Goal: Information Seeking & Learning: Learn about a topic

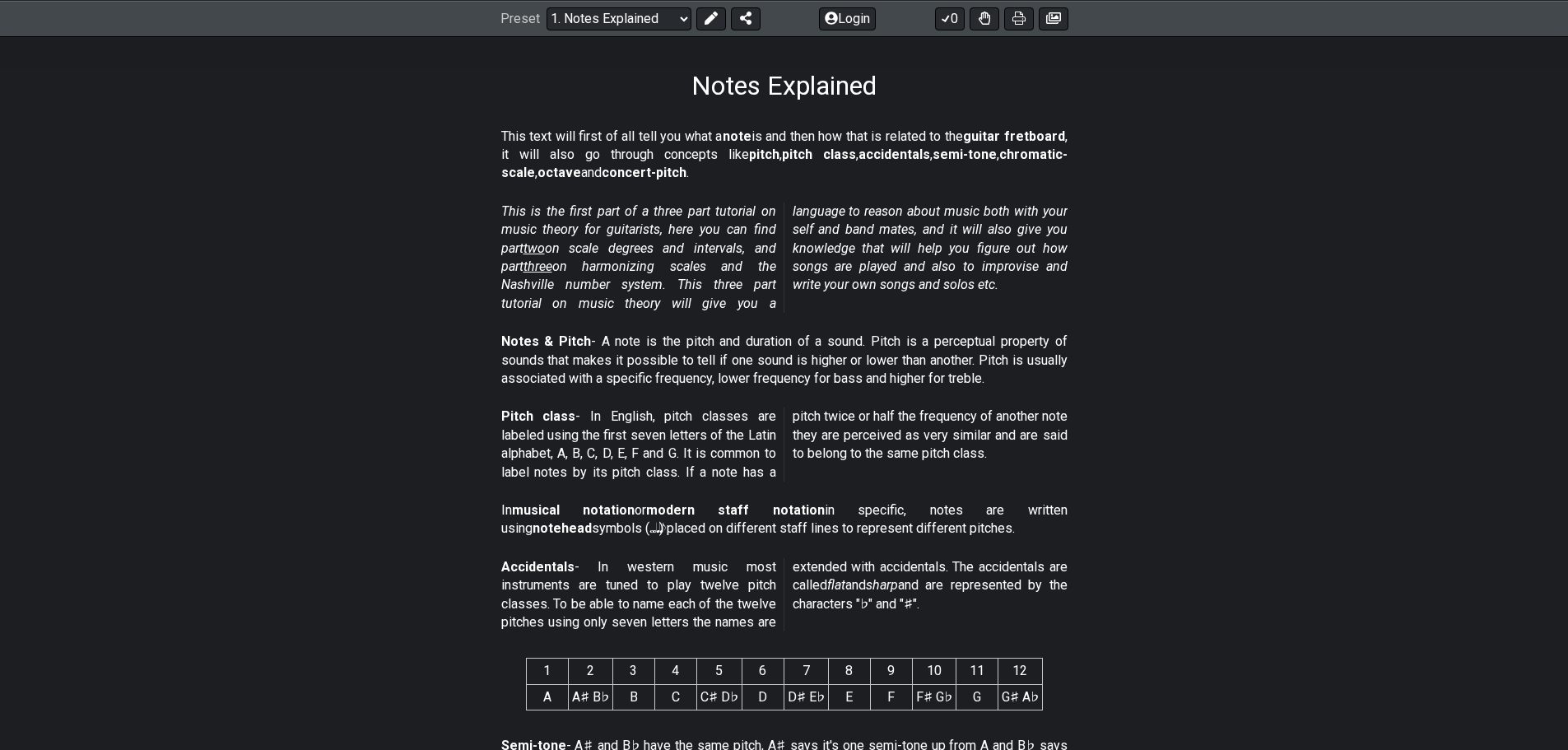
scroll to position [247, 0]
drag, startPoint x: 721, startPoint y: 293, endPoint x: 397, endPoint y: 272, distance: 324.7
click at [397, 272] on section "This is the first part of a three part tutorial on music theory for guitarists,…" at bounding box center [784, 258] width 1284 height 130
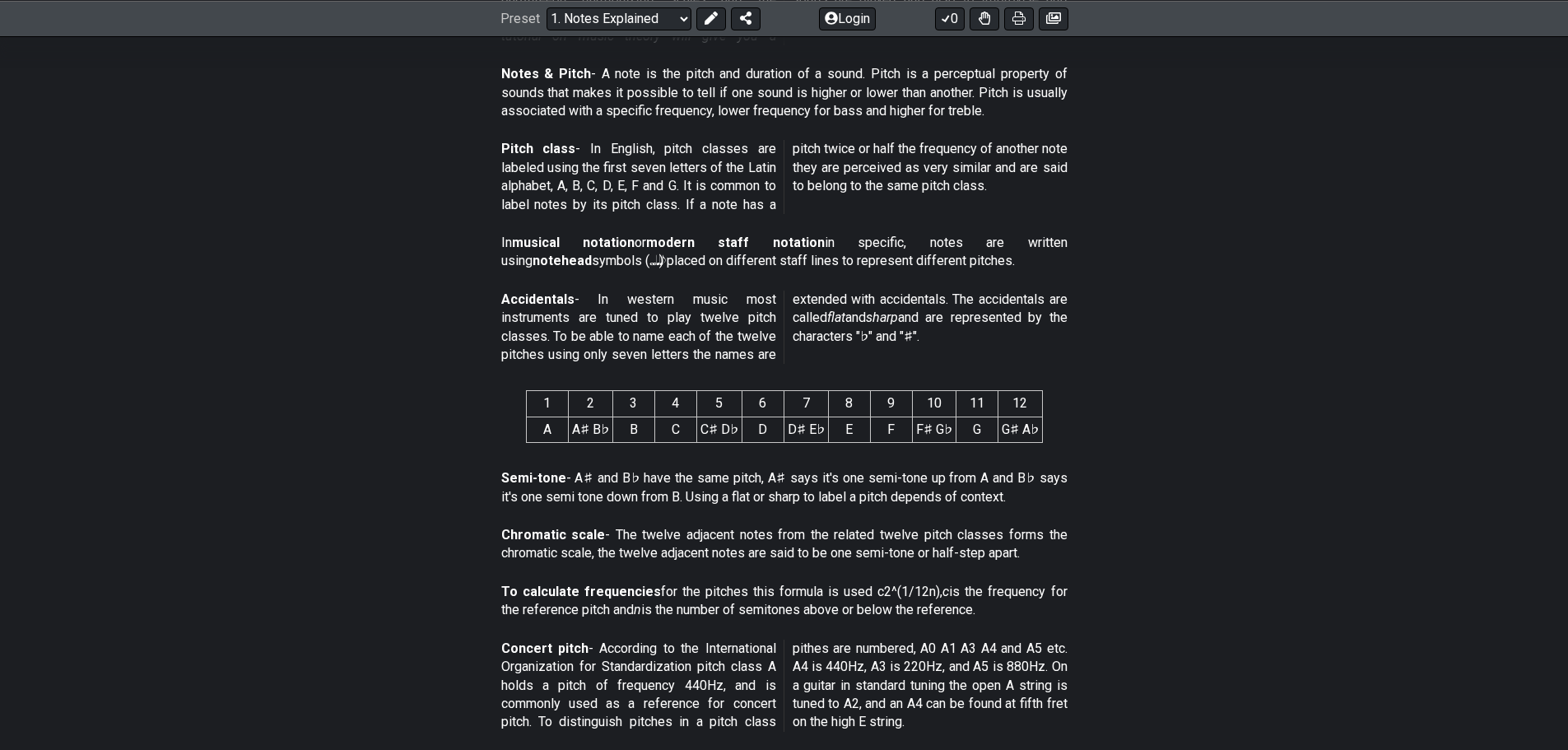
scroll to position [494, 0]
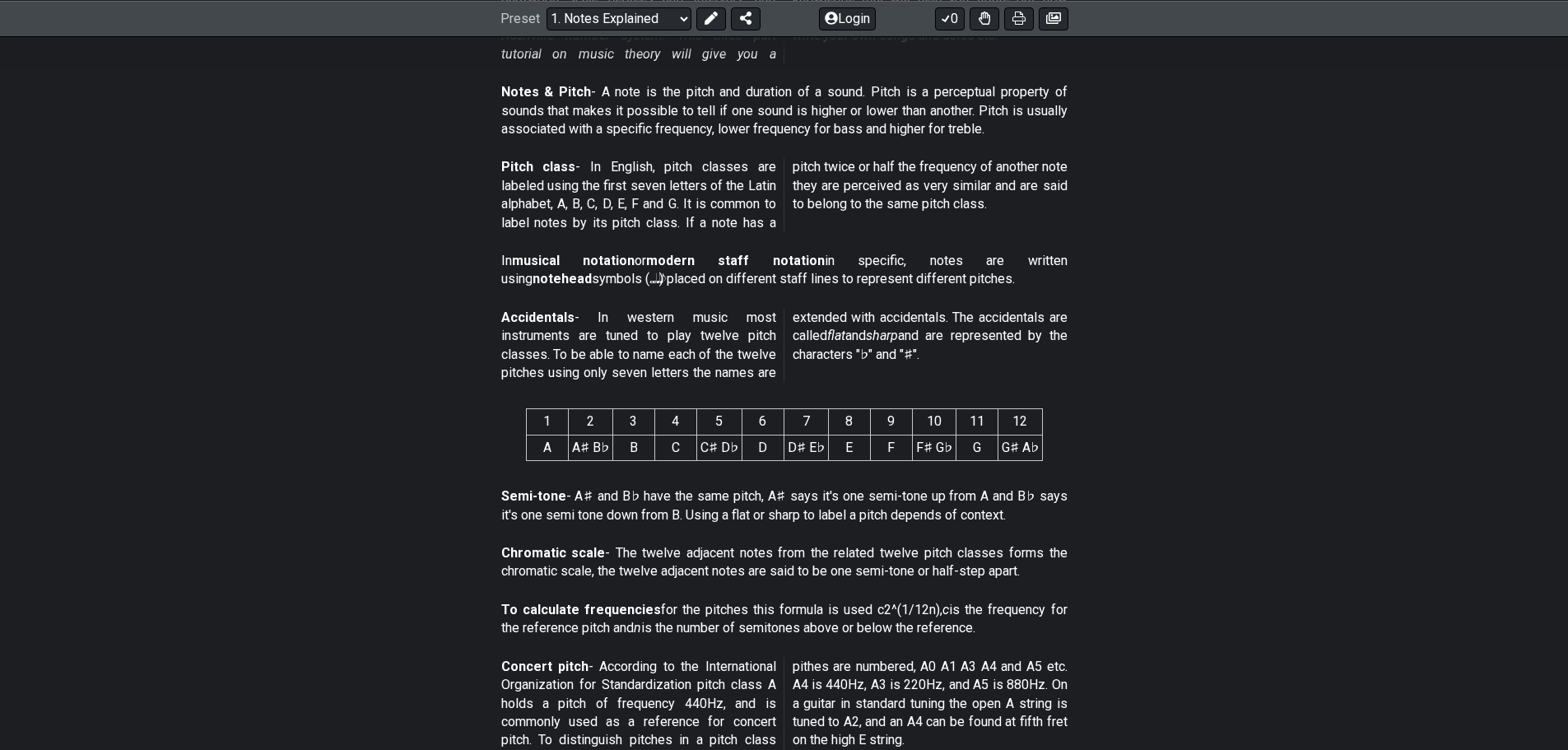
drag, startPoint x: 404, startPoint y: 269, endPoint x: 361, endPoint y: 251, distance: 46.6
click at [360, 251] on section "In musical notation or modern staff notation in specific, notes are written usi…" at bounding box center [784, 274] width 1284 height 57
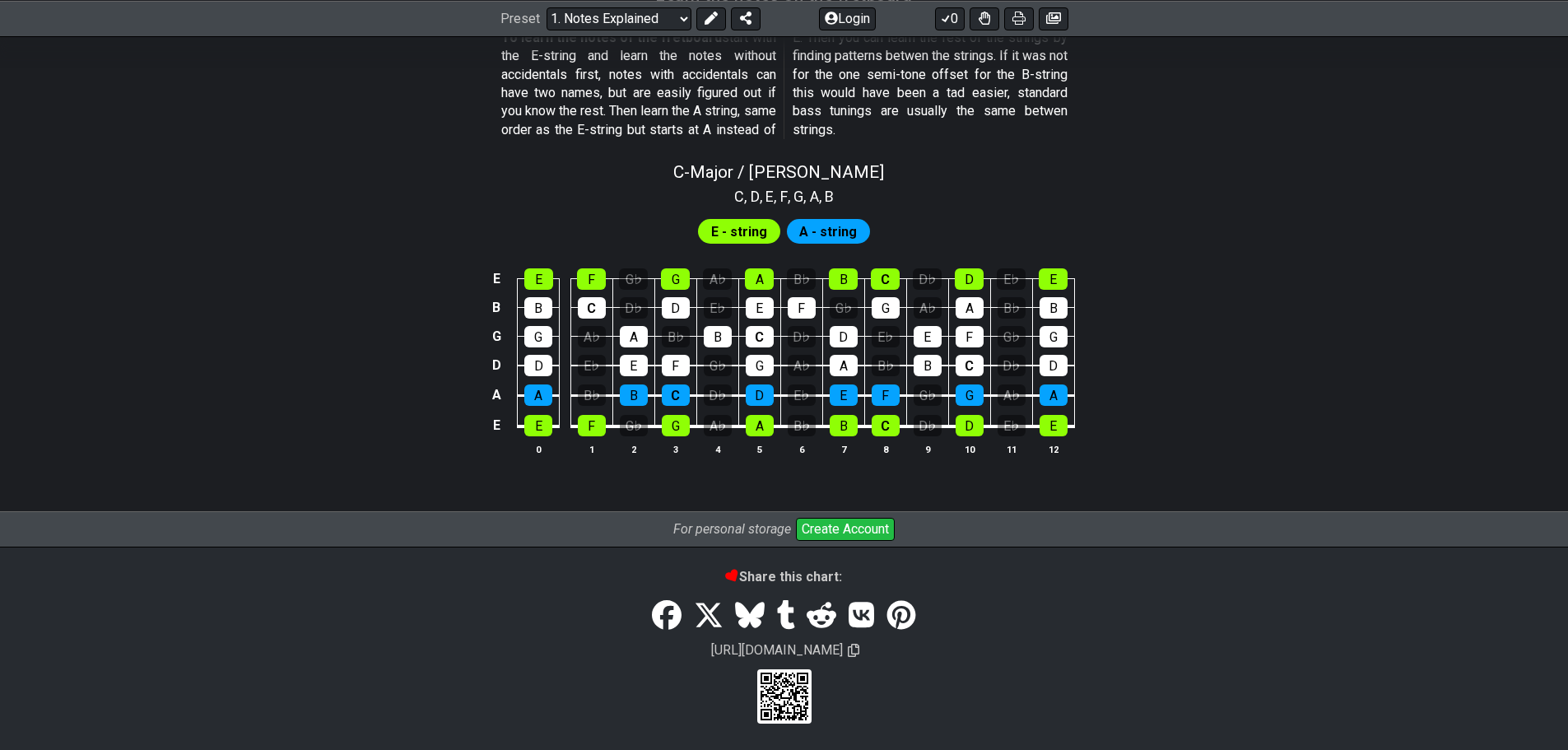
scroll to position [1541, 0]
click at [814, 226] on span "A - string" at bounding box center [828, 231] width 57 height 24
click at [748, 235] on span "E - string" at bounding box center [739, 231] width 56 height 24
drag, startPoint x: 747, startPoint y: 236, endPoint x: 1160, endPoint y: 149, distance: 422.1
click at [1160, 149] on section "To learn the notes of the fretboard start with the E-string and learn the notes…" at bounding box center [784, 87] width 1284 height 130
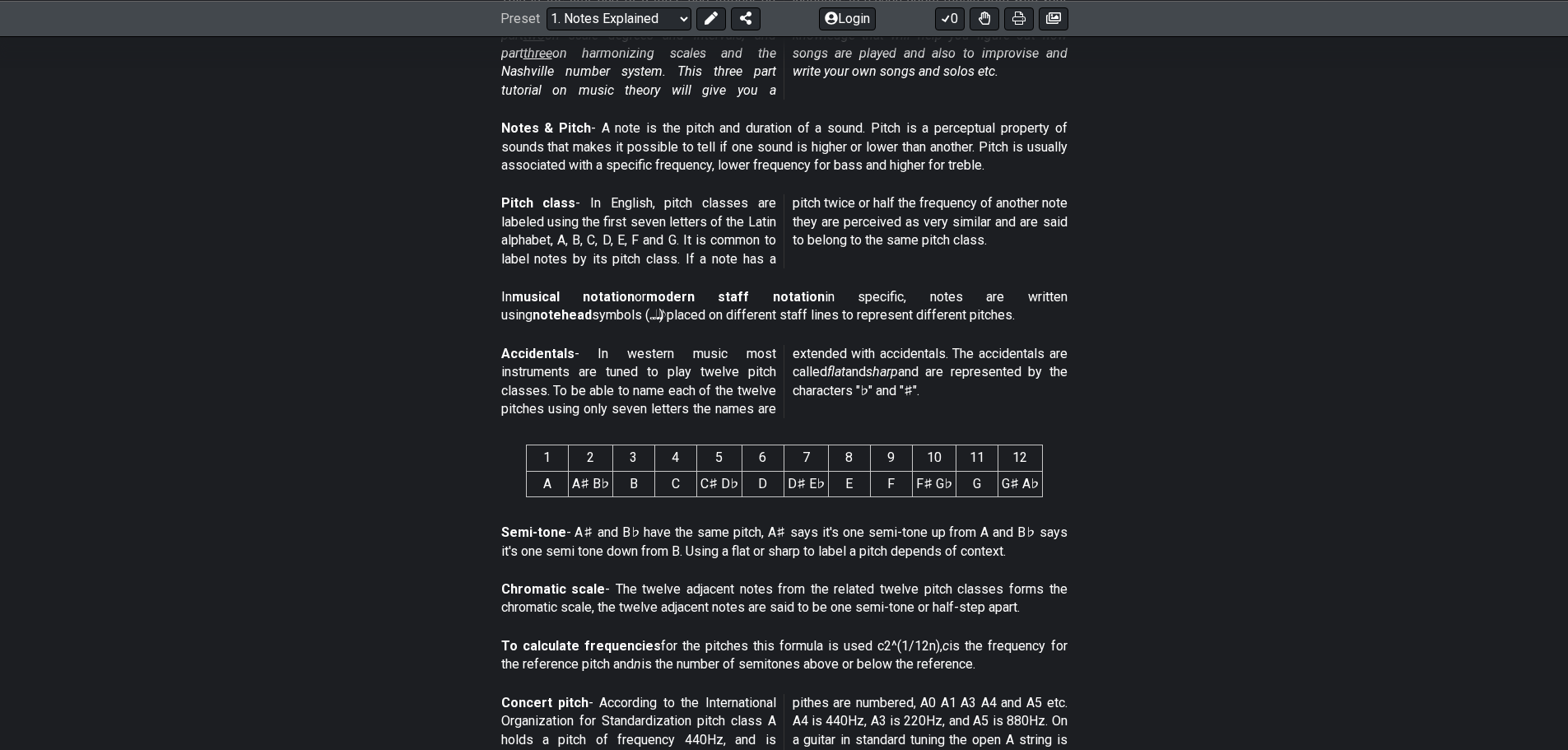
scroll to position [305, 0]
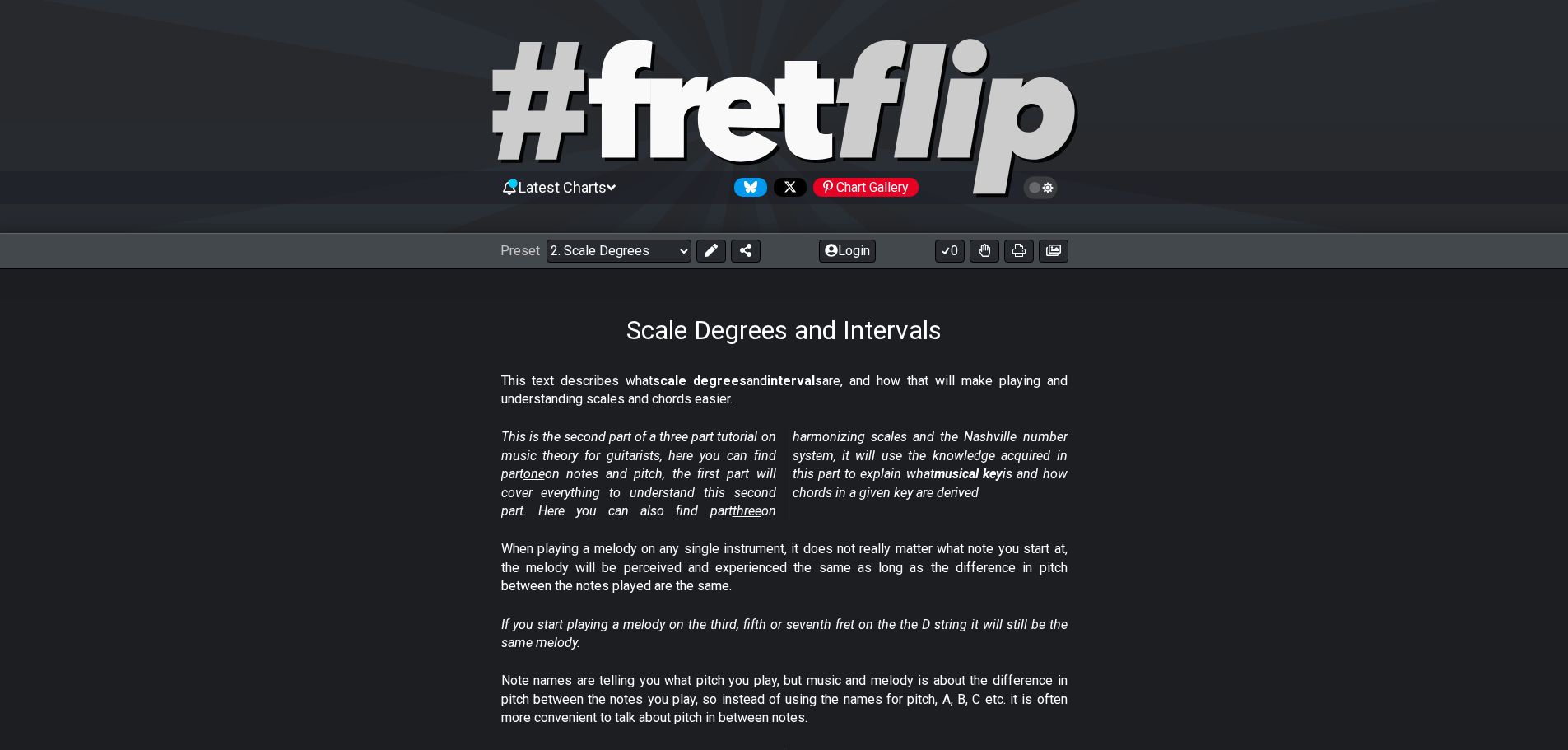
scroll to position [82, 0]
